Goal: Navigation & Orientation: Go to known website

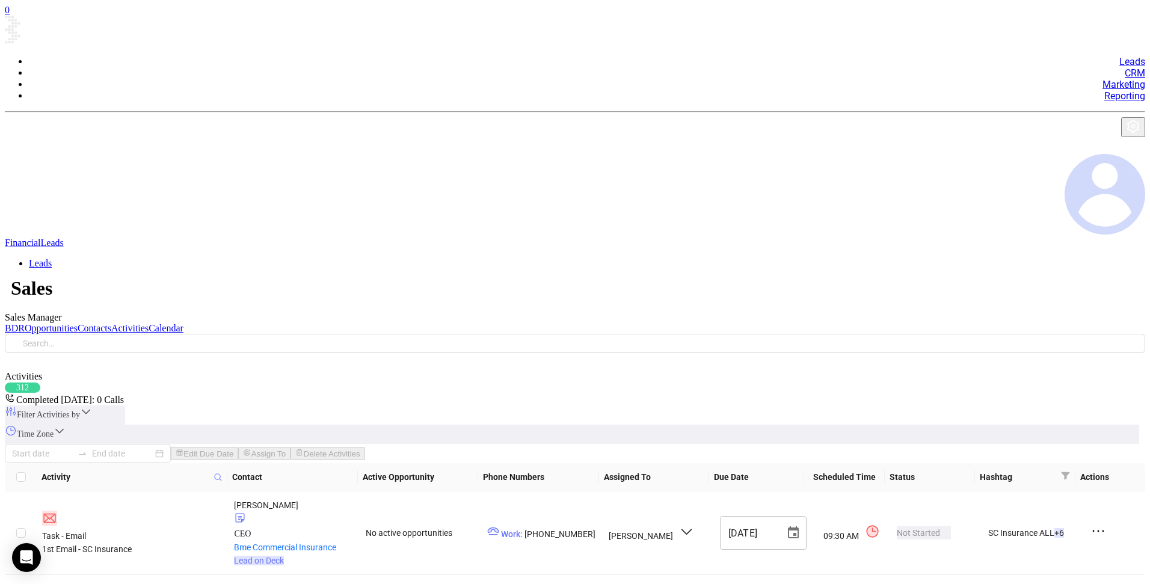
click at [1126, 119] on img "button" at bounding box center [1133, 126] width 14 height 14
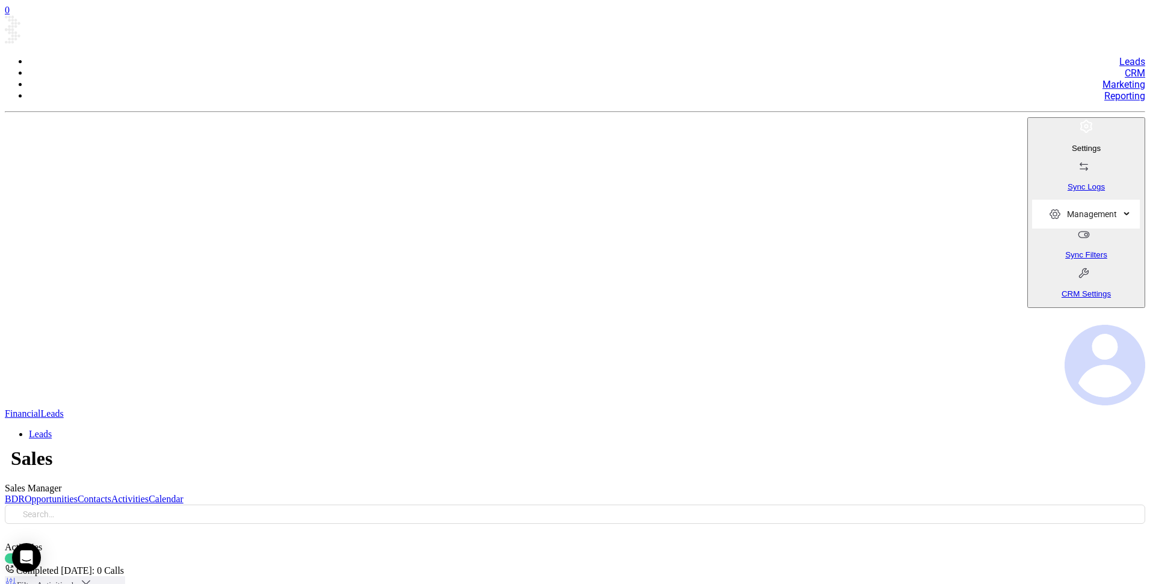
click at [1079, 119] on img "button" at bounding box center [1086, 126] width 14 height 14
